Goal: Task Accomplishment & Management: Manage account settings

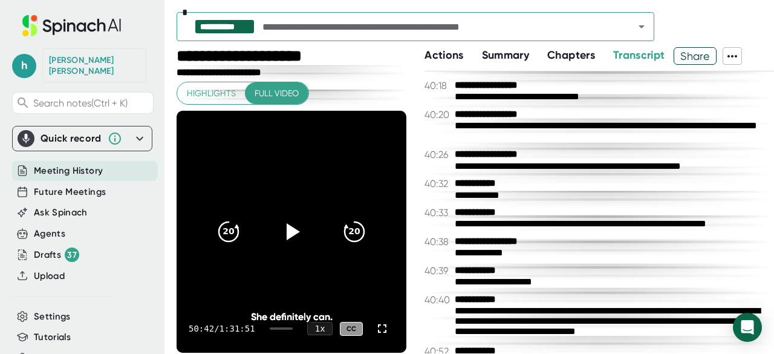
scroll to position [17858, 0]
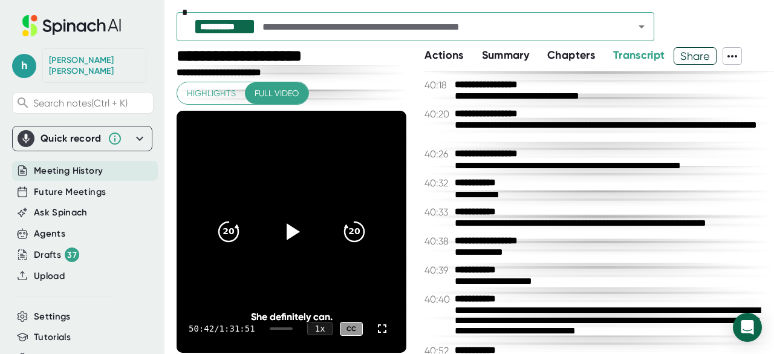
click at [564, 276] on div "**********" at bounding box center [599, 269] width 350 height 11
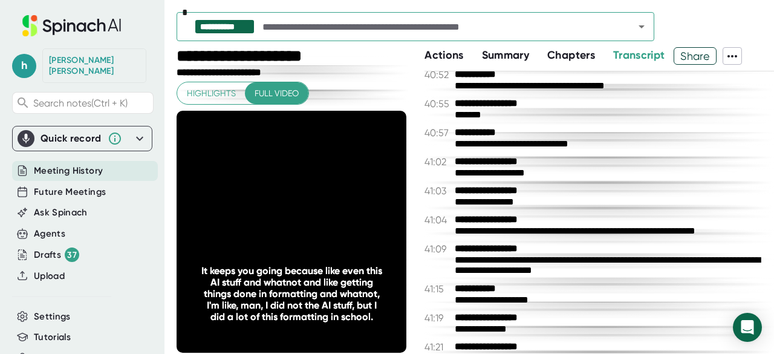
scroll to position [18139, 0]
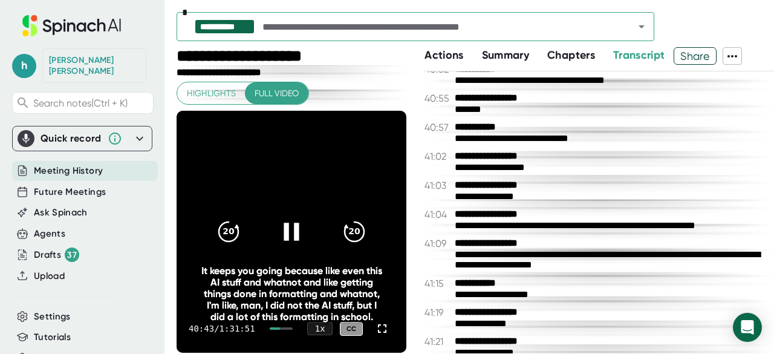
click at [276, 233] on icon at bounding box center [291, 231] width 30 height 30
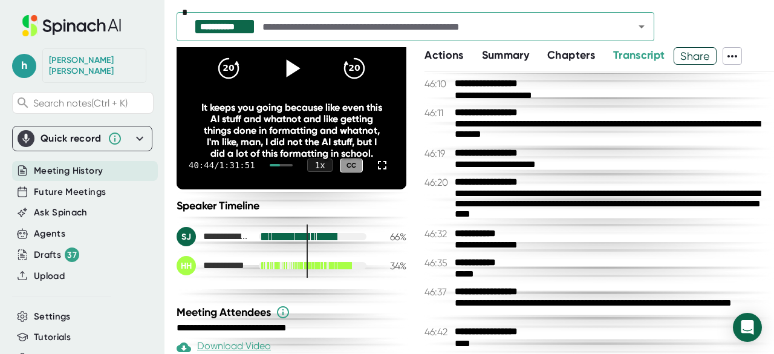
scroll to position [21160, 0]
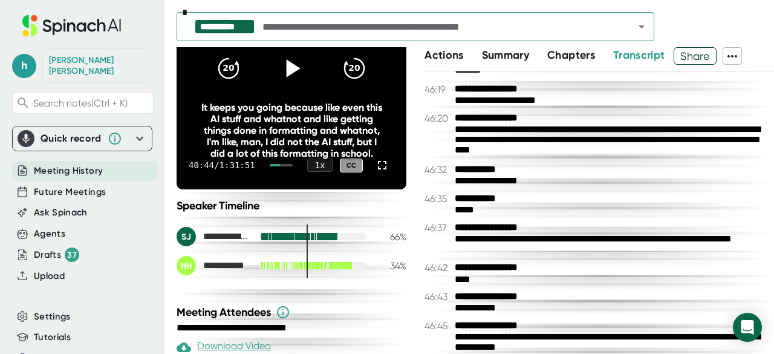
click at [448, 60] on span "Actions" at bounding box center [443, 54] width 39 height 13
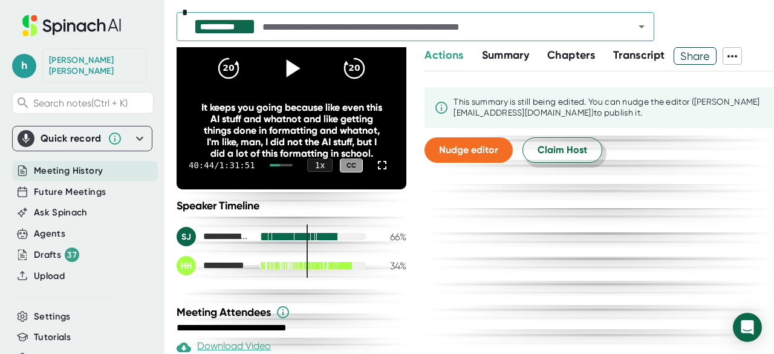
click at [550, 149] on span "Claim Host" at bounding box center [563, 150] width 50 height 15
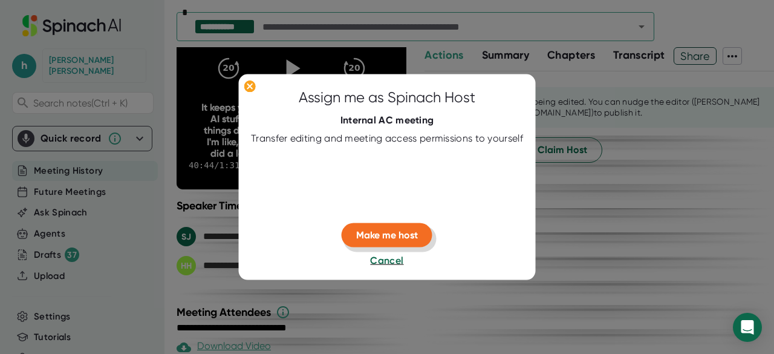
click at [378, 230] on span "Make me host" at bounding box center [387, 234] width 62 height 11
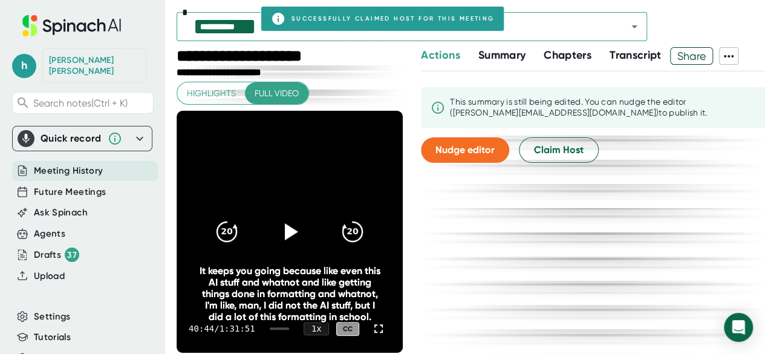
click at [504, 56] on span "Summary" at bounding box center [501, 54] width 47 height 13
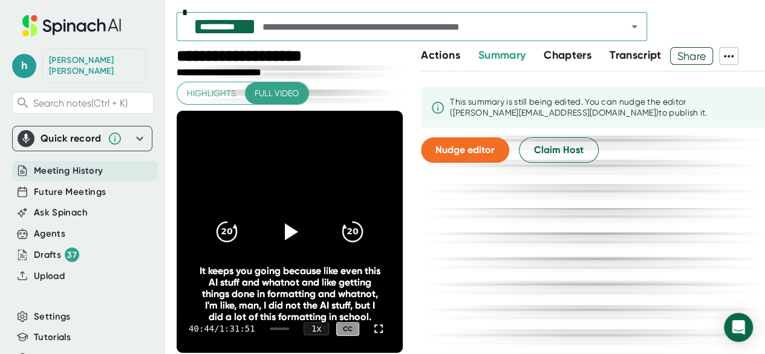
click at [504, 56] on span "Summary" at bounding box center [501, 54] width 47 height 13
